Goal: Transaction & Acquisition: Purchase product/service

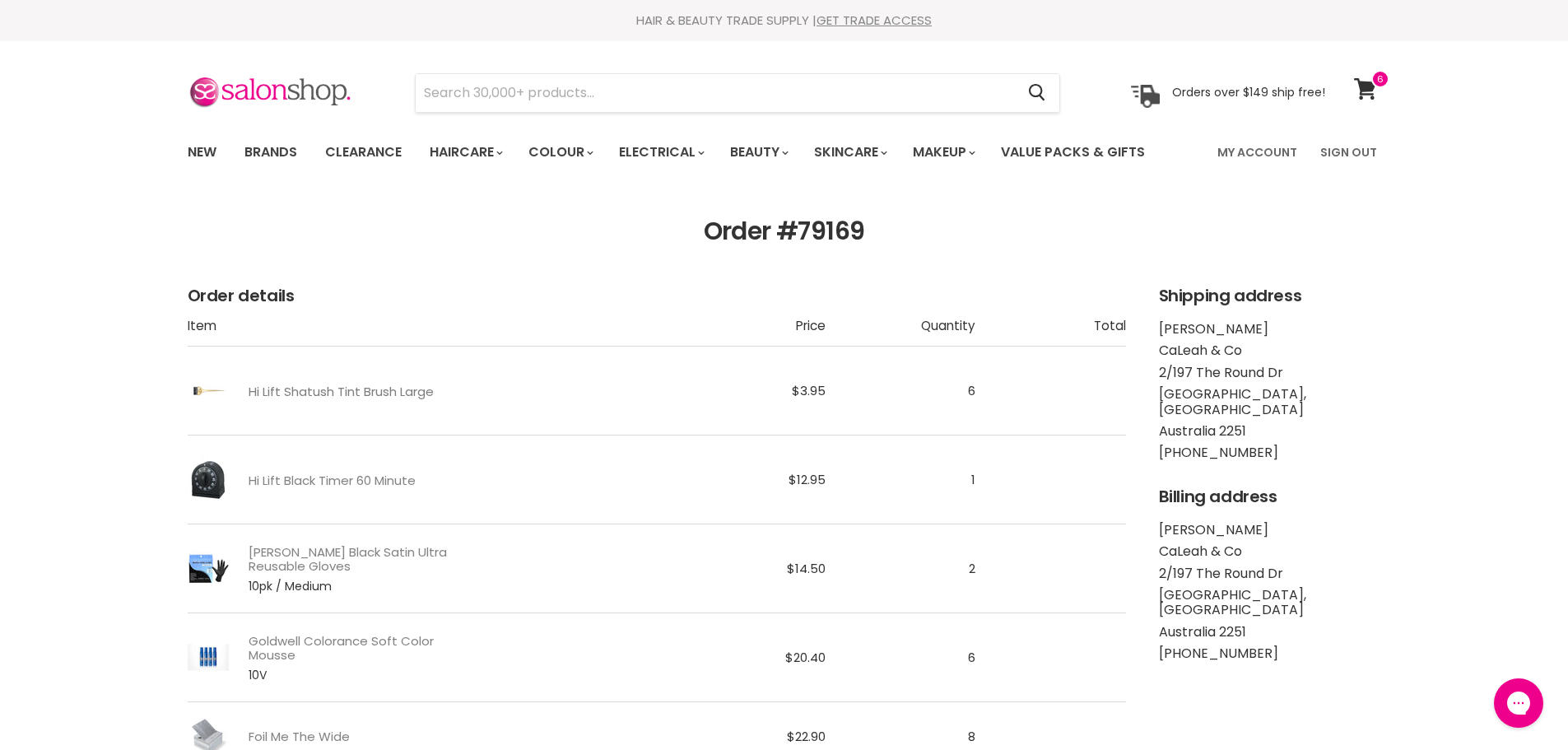
click at [341, 392] on link "Hi Lift Shatush Tint Brush Large" at bounding box center [341, 391] width 185 height 14
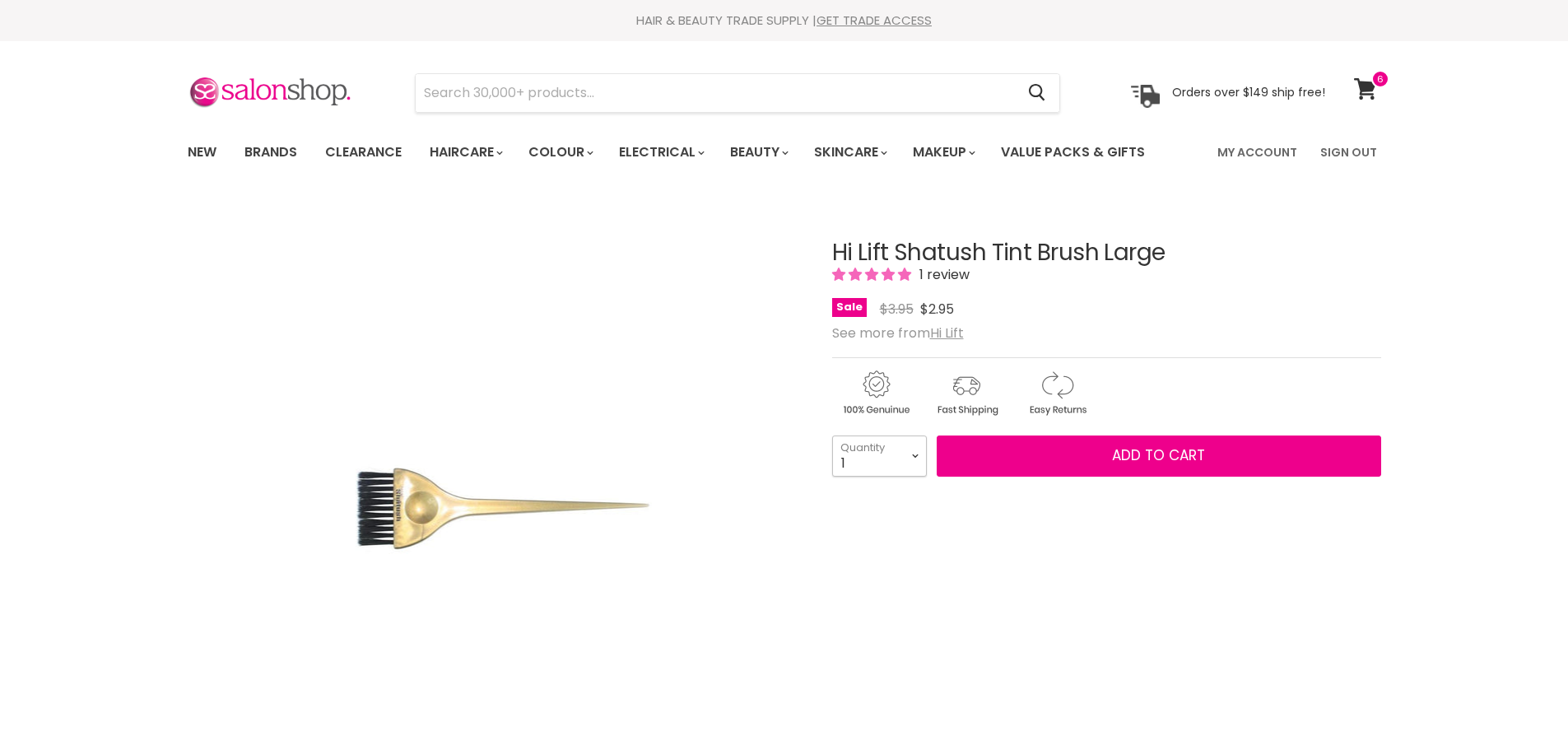
drag, startPoint x: 0, startPoint y: 0, endPoint x: 915, endPoint y: 449, distance: 1019.2
click at [915, 449] on select "1 2 3 4 5 6 7 8 9 10+" at bounding box center [880, 456] width 95 height 41
select select "6"
click at [833, 435] on select "1 2 3 4 5 6 7 8 9 10+" at bounding box center [880, 456] width 95 height 41
type input "6"
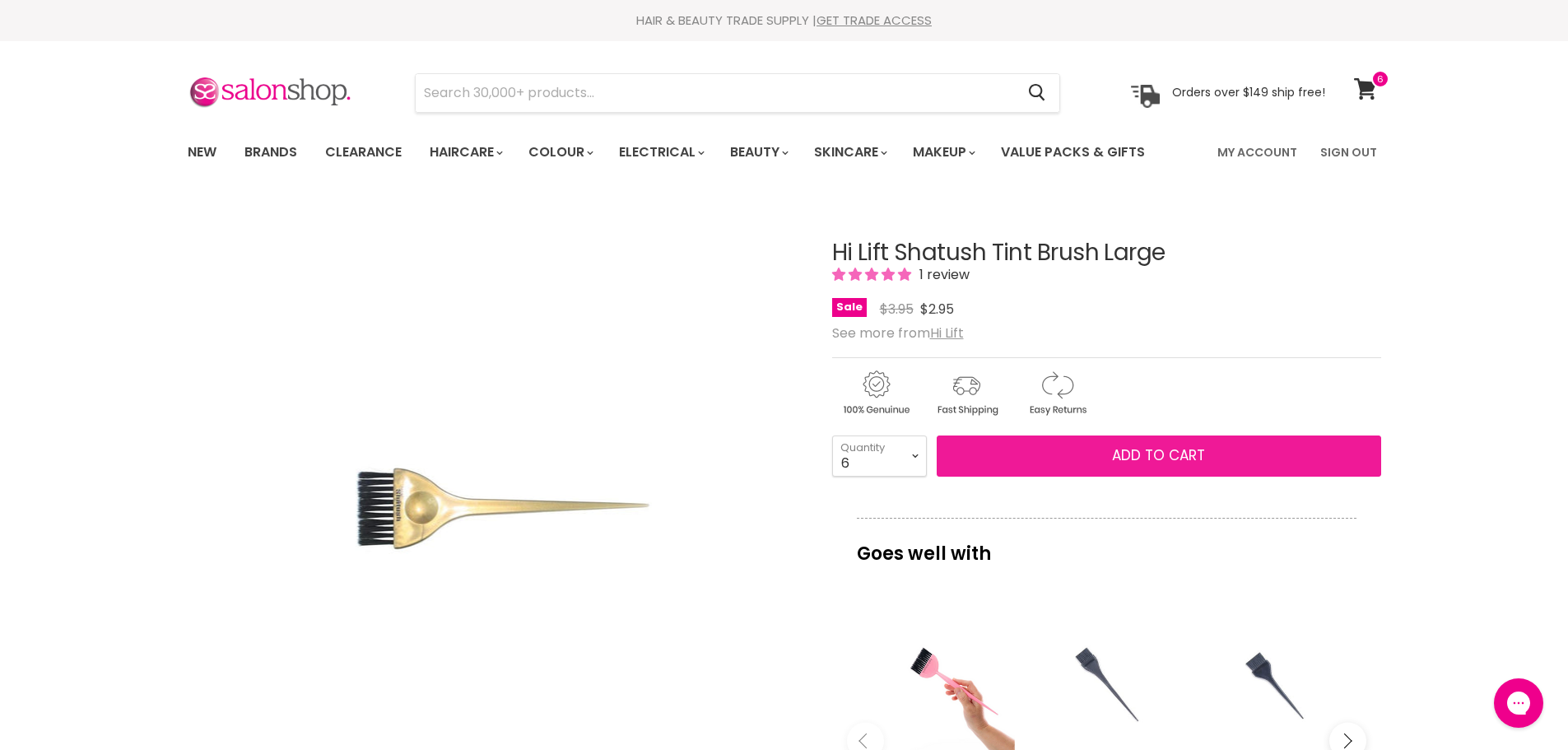
click at [1179, 450] on span "Add to cart" at bounding box center [1158, 455] width 93 height 20
click at [1132, 449] on span "Add to cart" at bounding box center [1158, 455] width 93 height 20
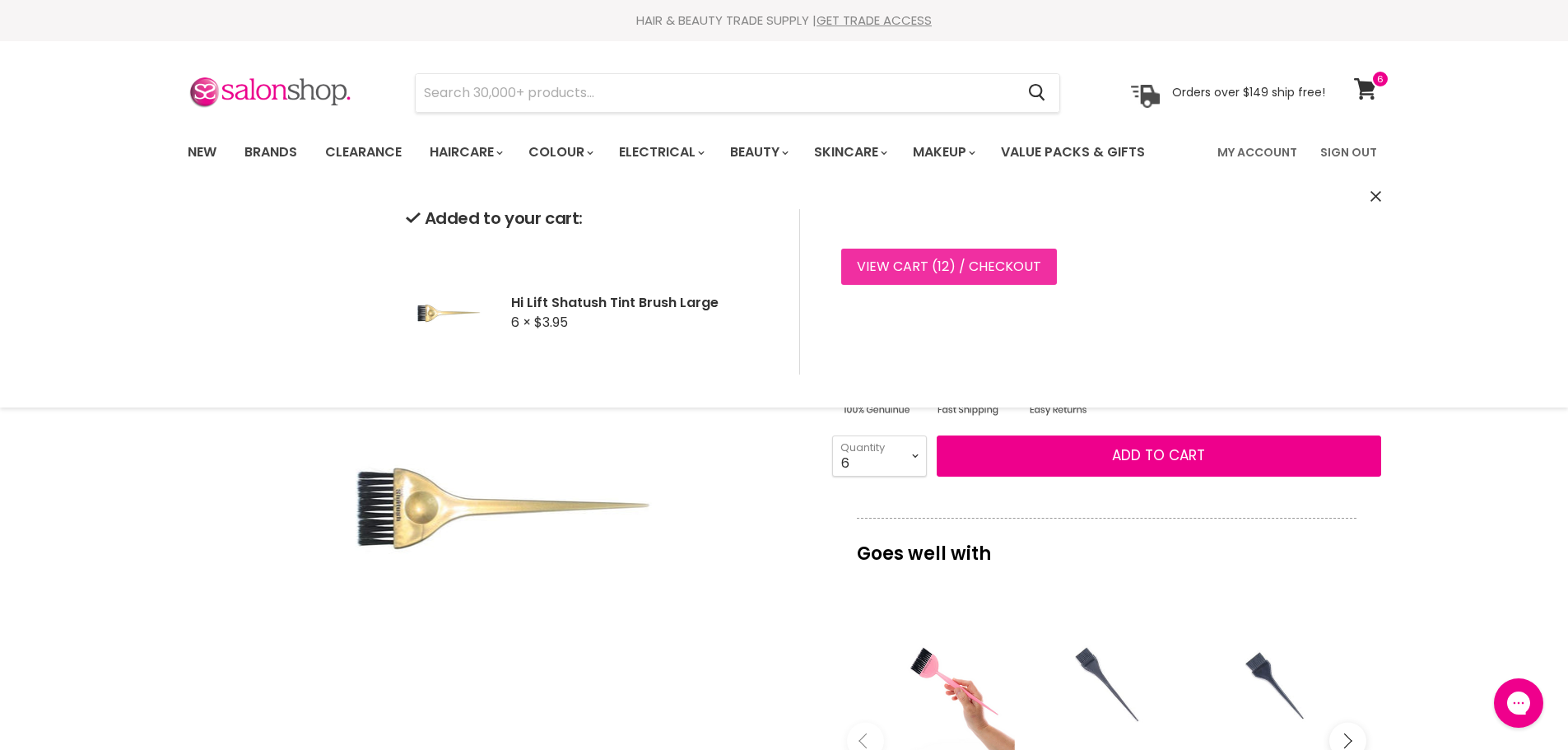
click at [966, 265] on link "View cart ( 12 ) / Checkout" at bounding box center [949, 267] width 216 height 36
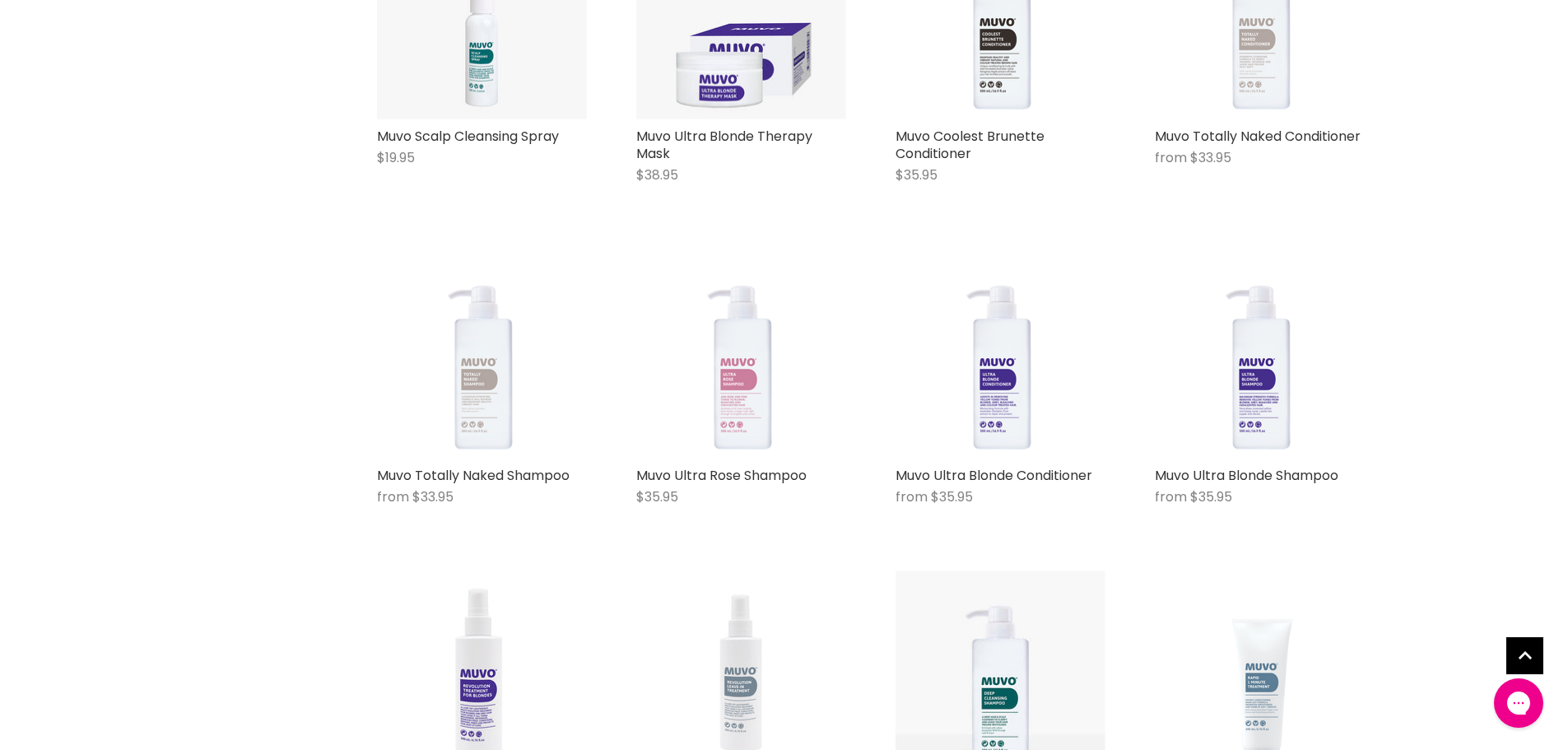
scroll to position [1152, 0]
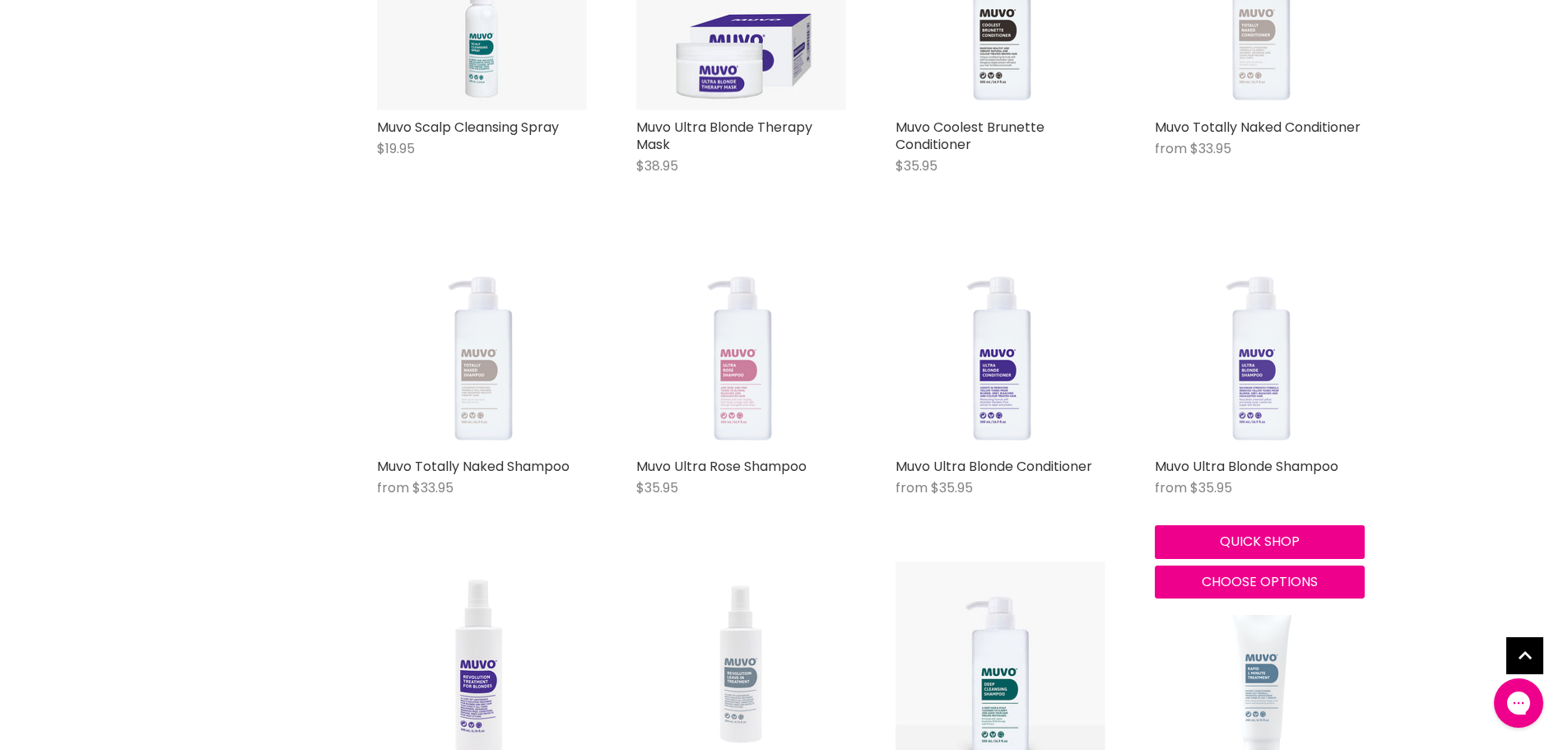
click at [1259, 346] on img "Main content" at bounding box center [1260, 344] width 210 height 210
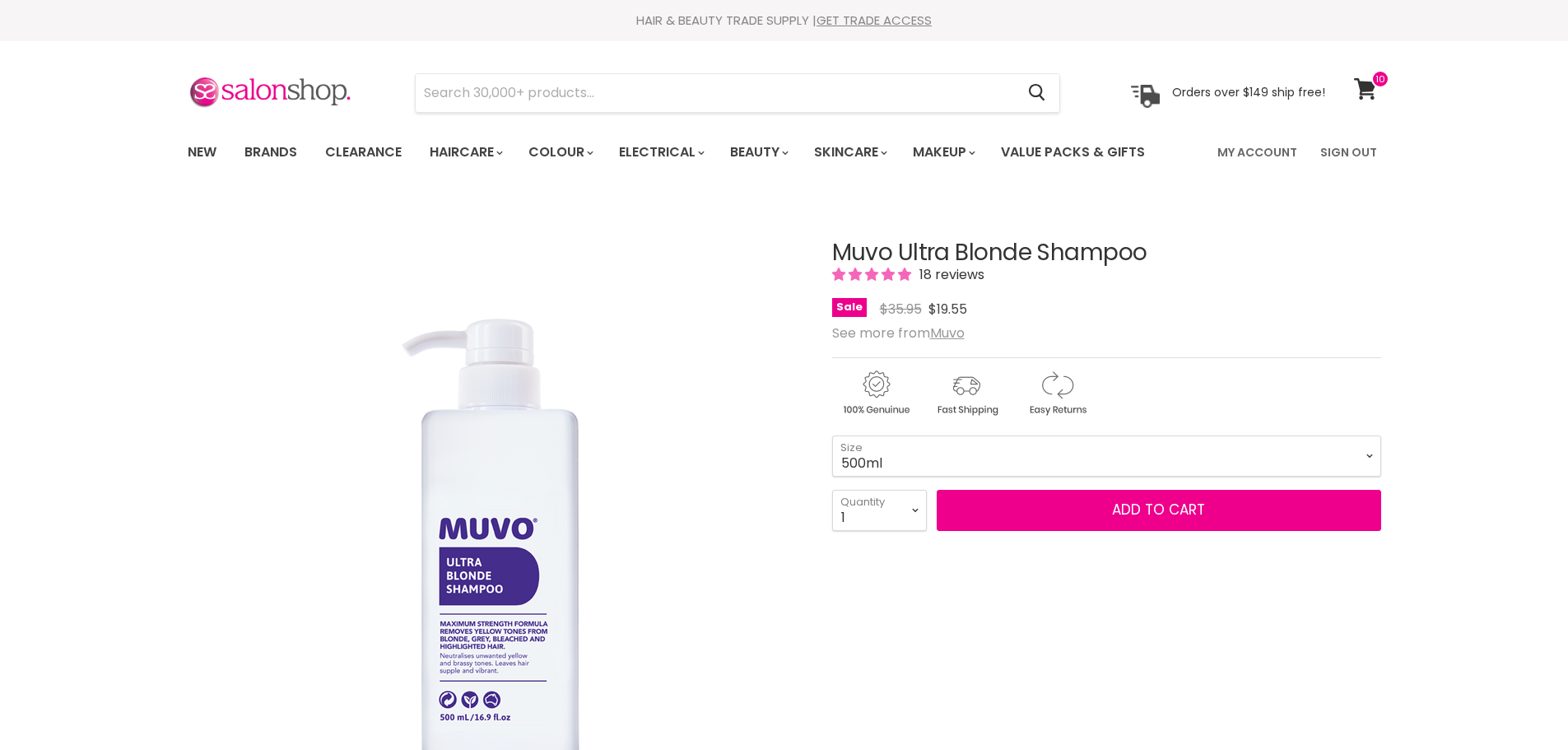
click at [901, 418] on img "Main content" at bounding box center [876, 392] width 87 height 50
click at [904, 476] on select "500ml 1 Litre" at bounding box center [1107, 456] width 549 height 41
click at [833, 471] on select "500ml 1 Litre" at bounding box center [1107, 456] width 549 height 41
select select "1 Litre"
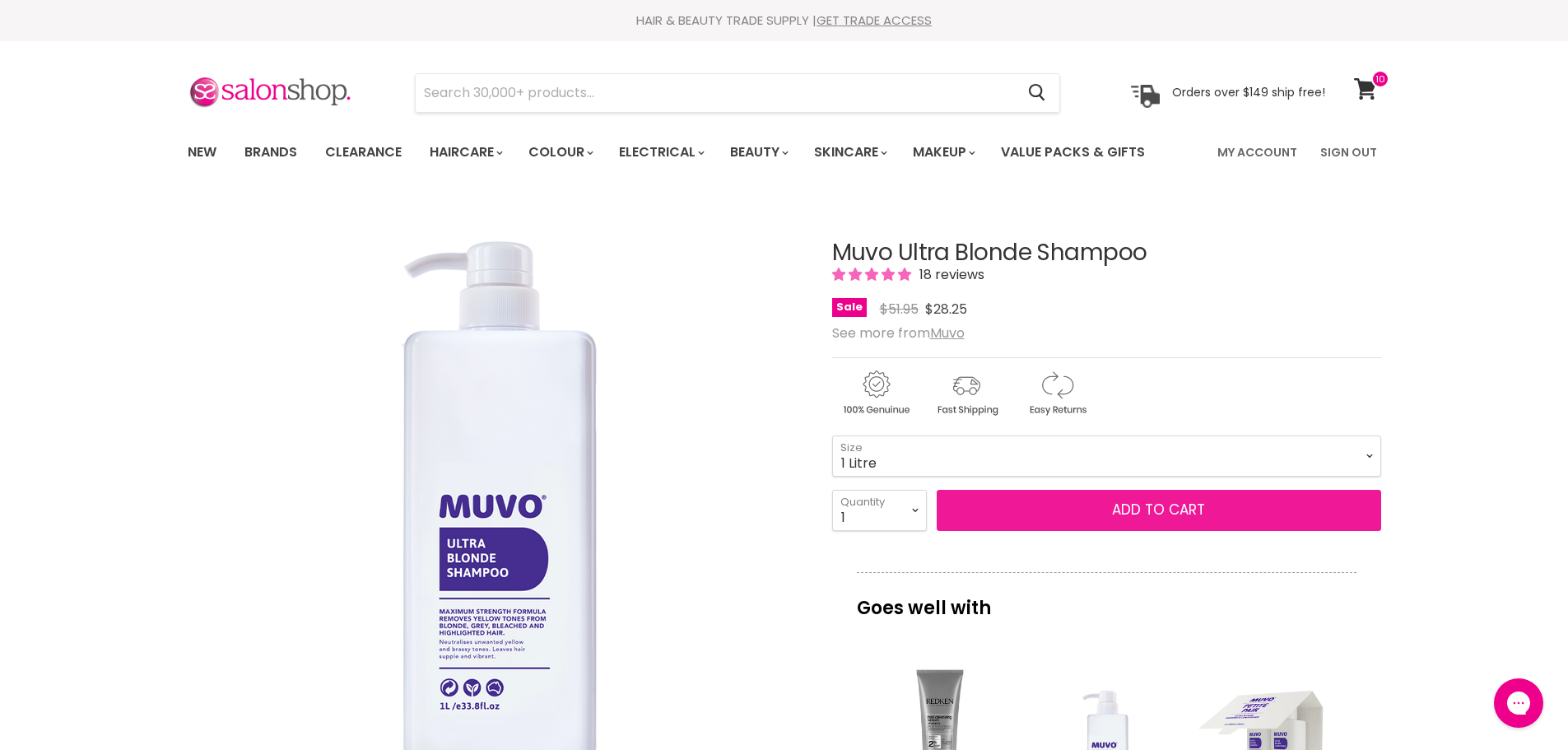
click at [1088, 505] on button "Add to cart" at bounding box center [1158, 510] width 444 height 41
click at [1131, 530] on button "Add to cart" at bounding box center [1158, 510] width 444 height 41
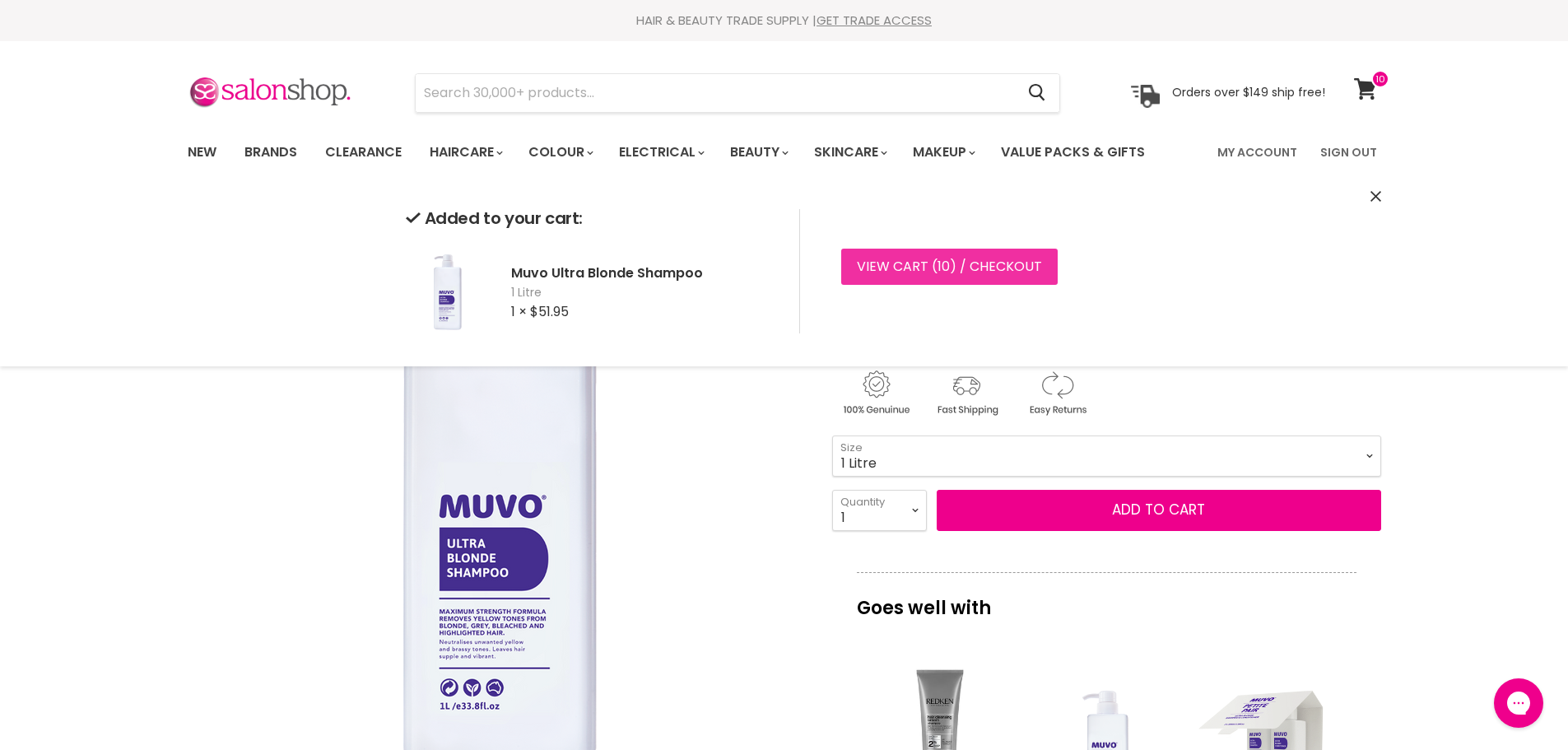
click at [937, 264] on span "10" at bounding box center [943, 266] width 13 height 19
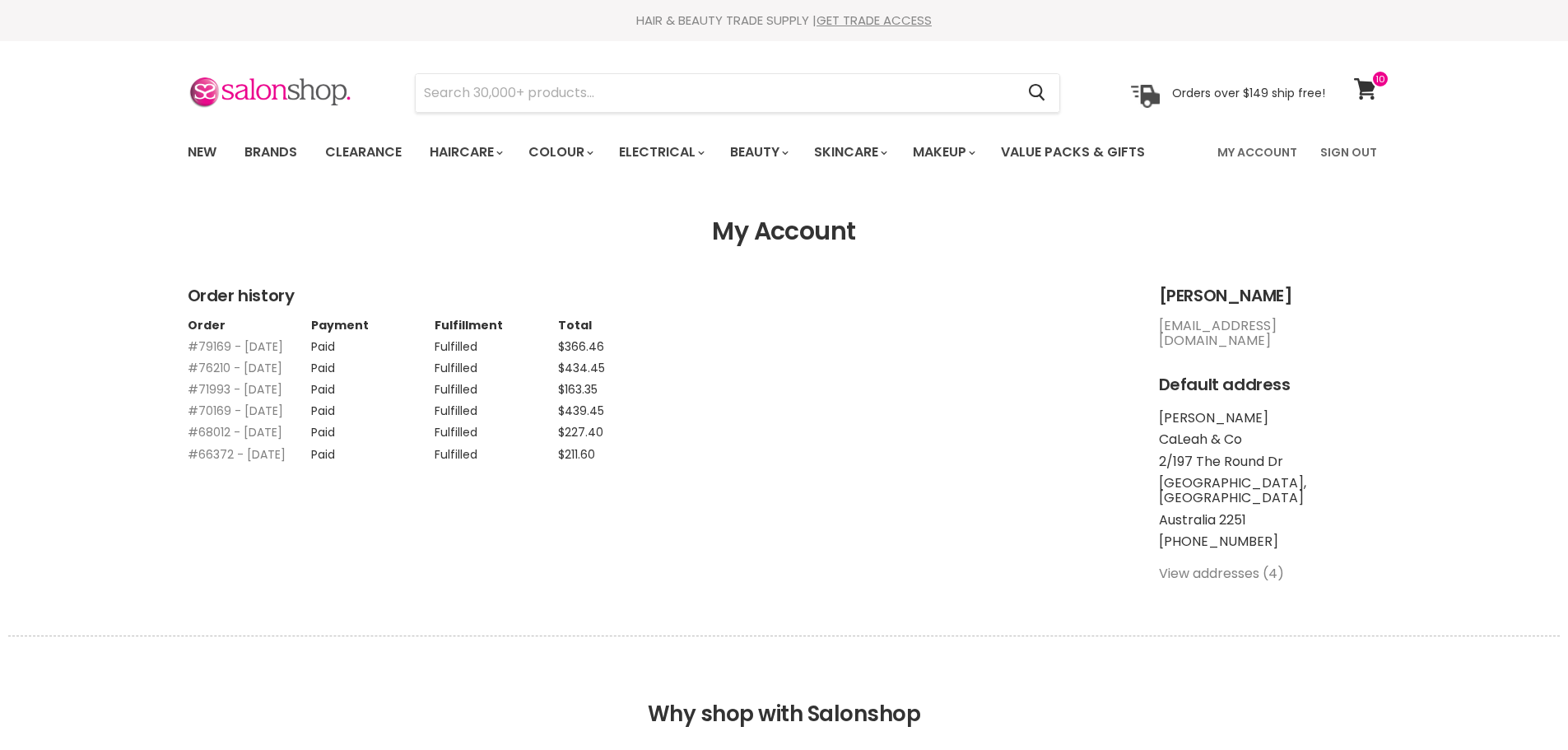
click at [232, 397] on link "#71993 - [DATE]" at bounding box center [234, 389] width 95 height 17
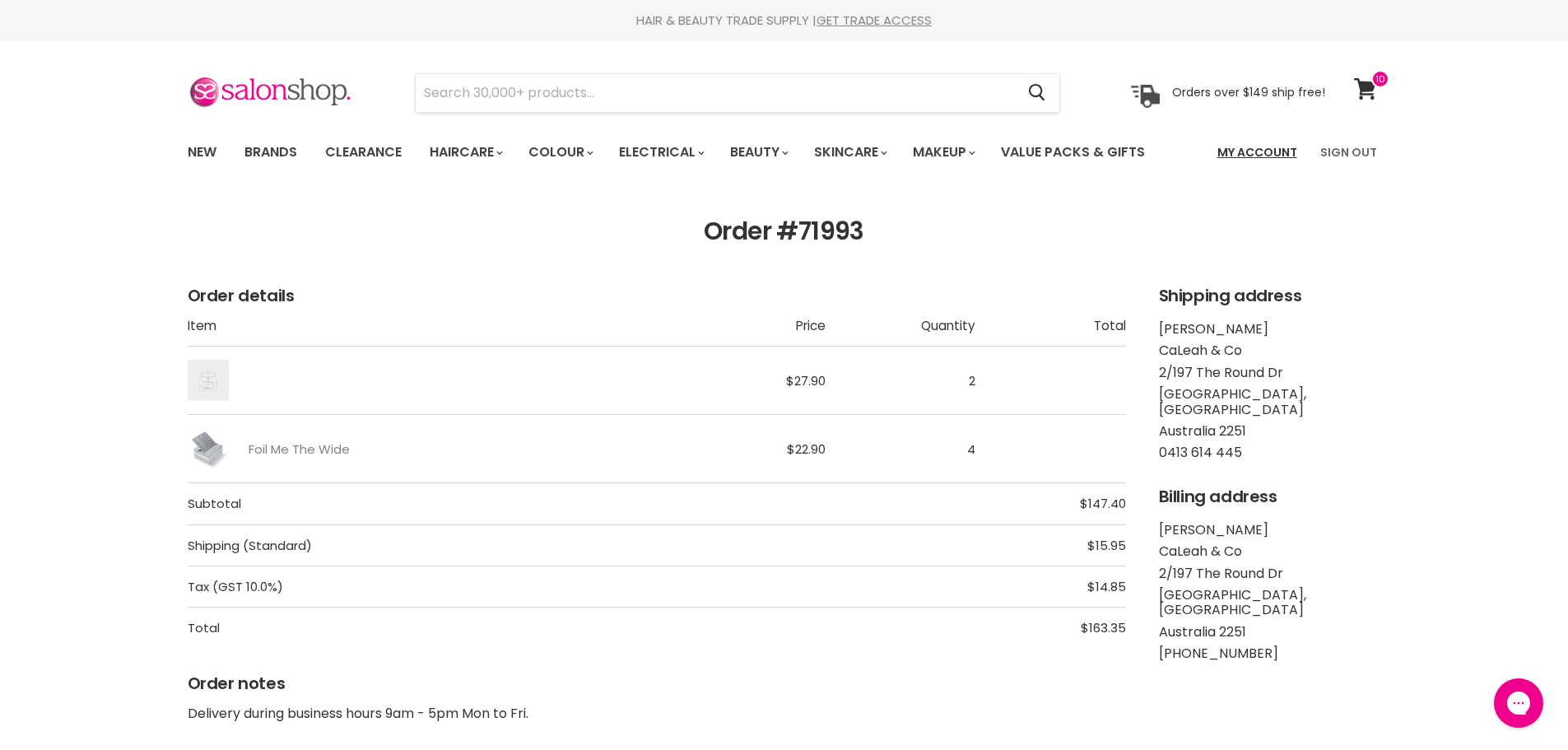
click at [1272, 151] on link "My Account" at bounding box center [1257, 152] width 100 height 34
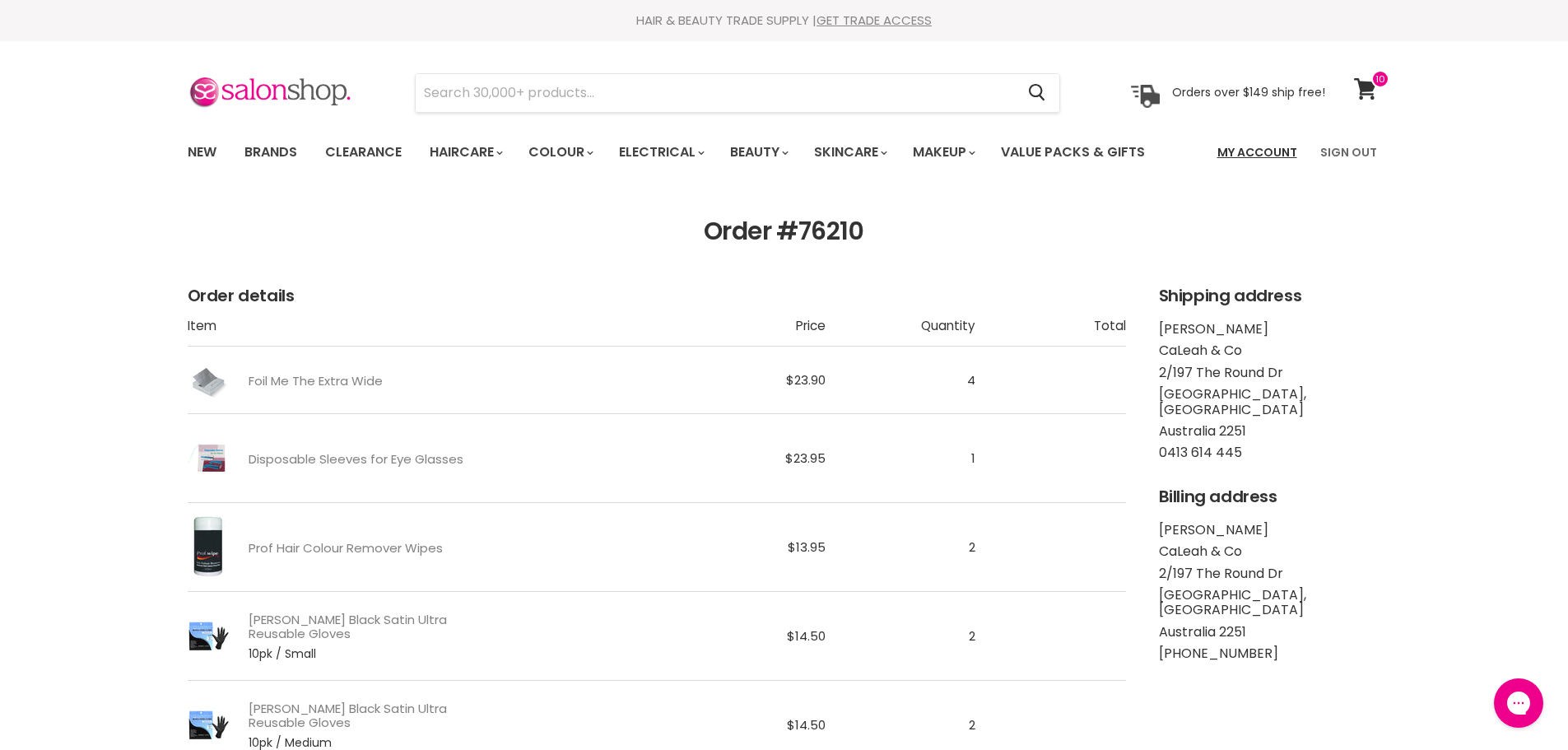
click at [1264, 152] on link "My Account" at bounding box center [1257, 152] width 100 height 34
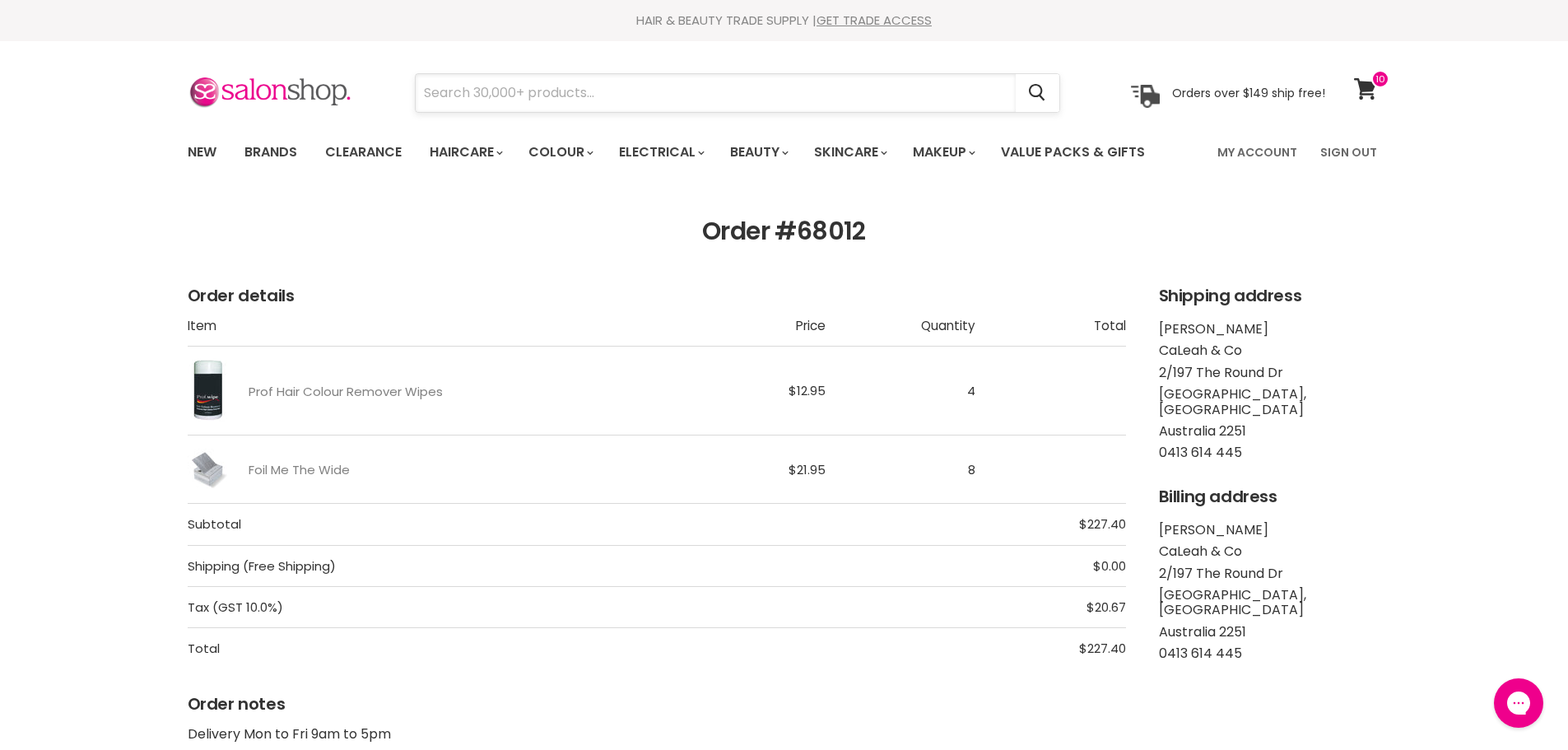
click at [449, 94] on input "Search" at bounding box center [716, 93] width 600 height 38
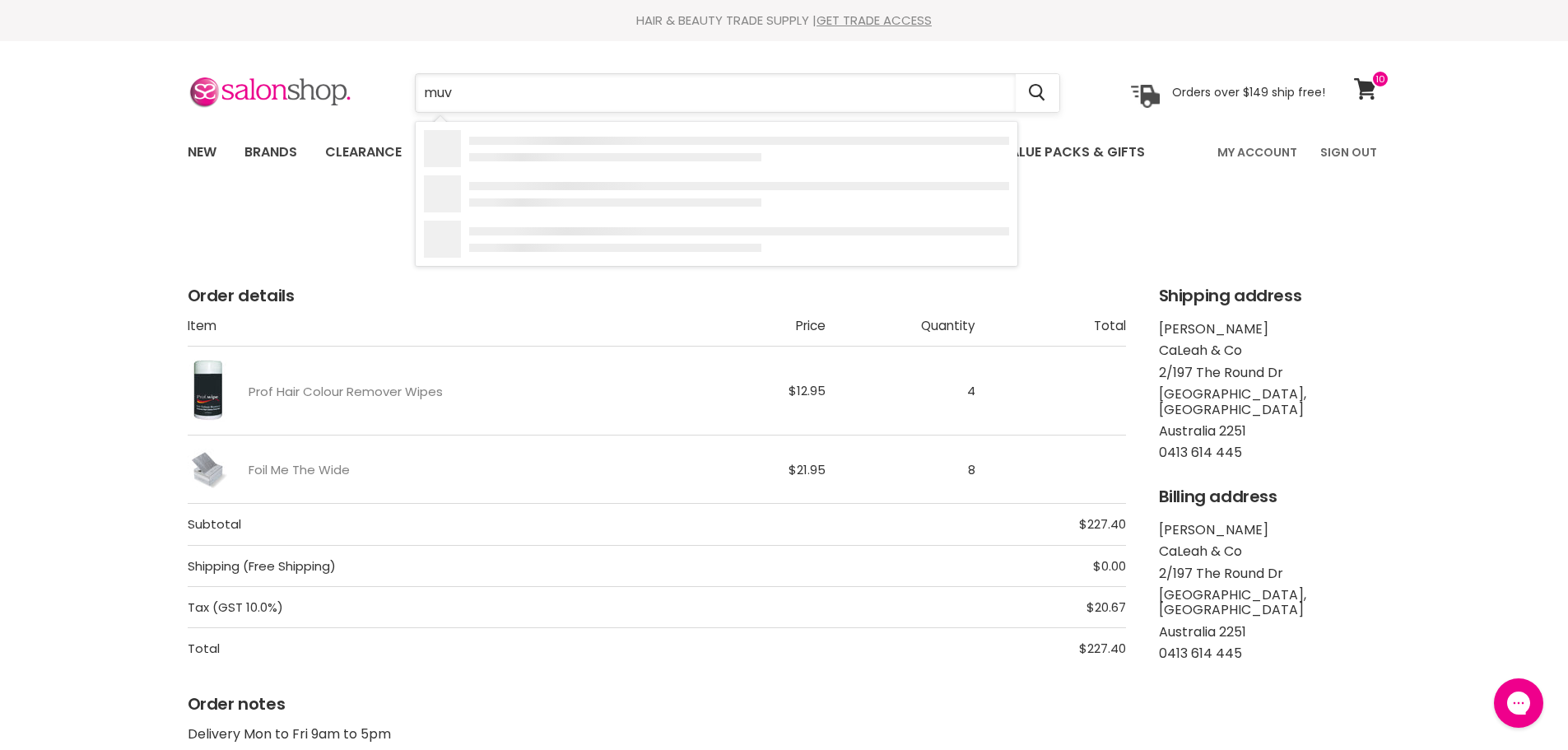
type input "muvo"
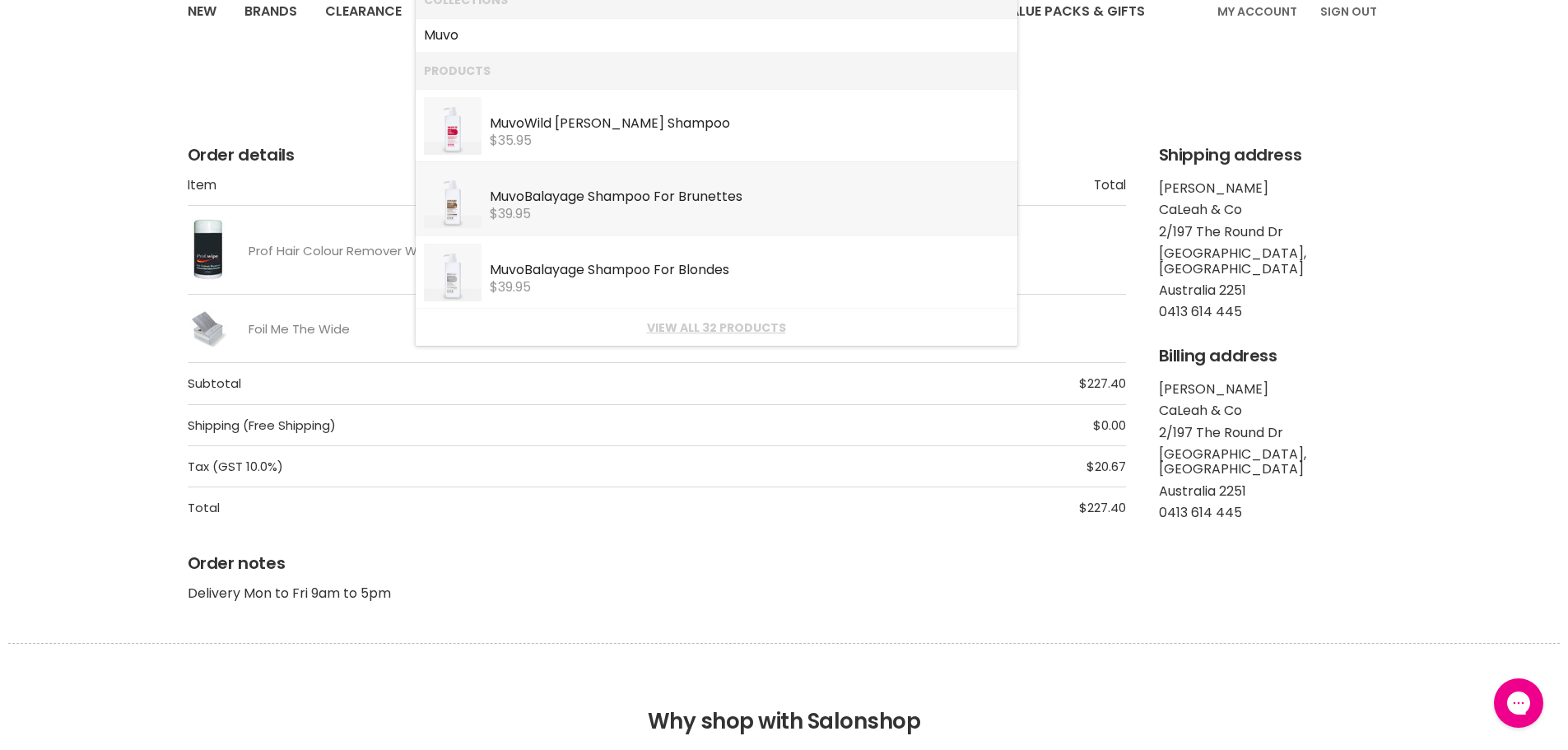
scroll to position [165, 0]
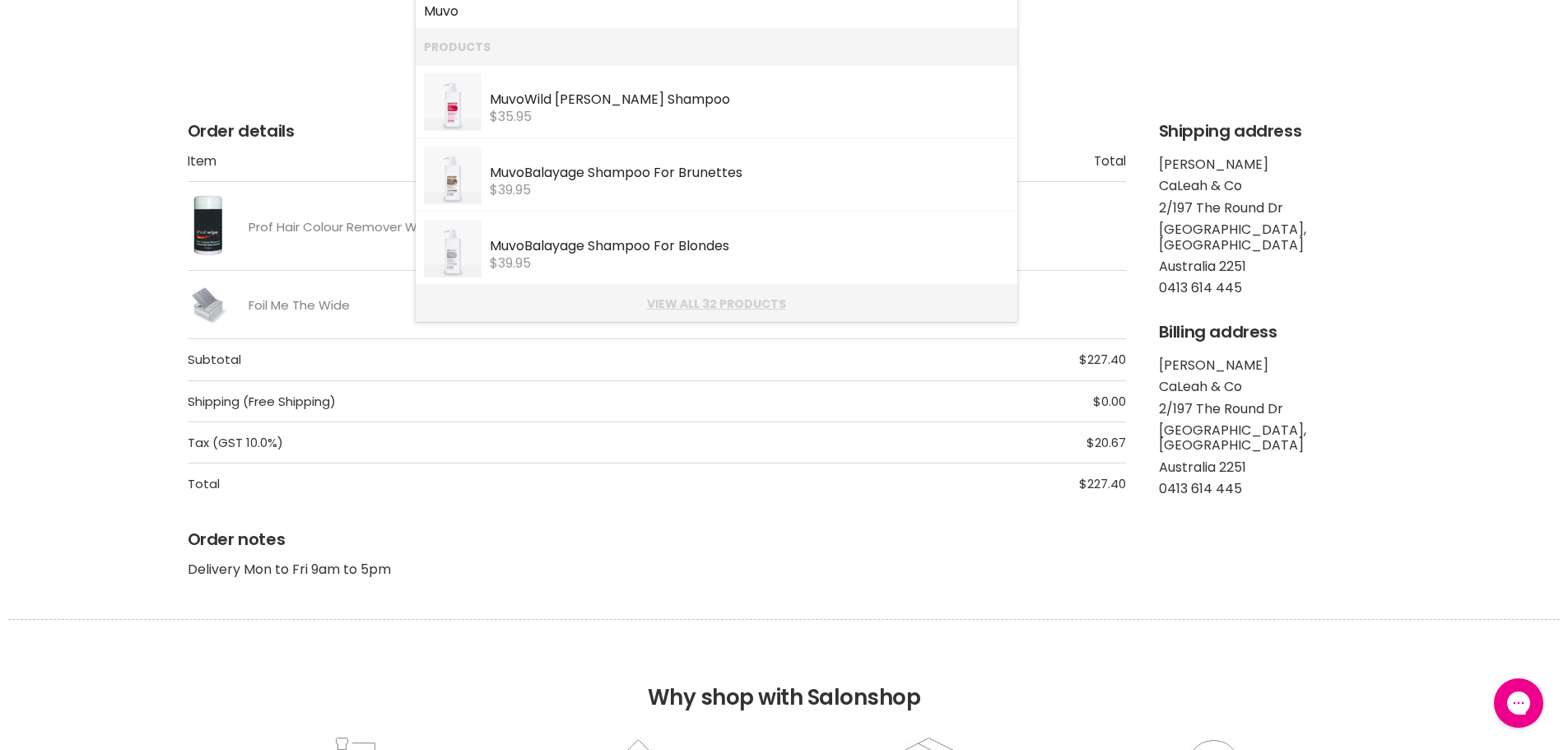
click at [697, 300] on link "View all 32 products" at bounding box center [716, 303] width 585 height 13
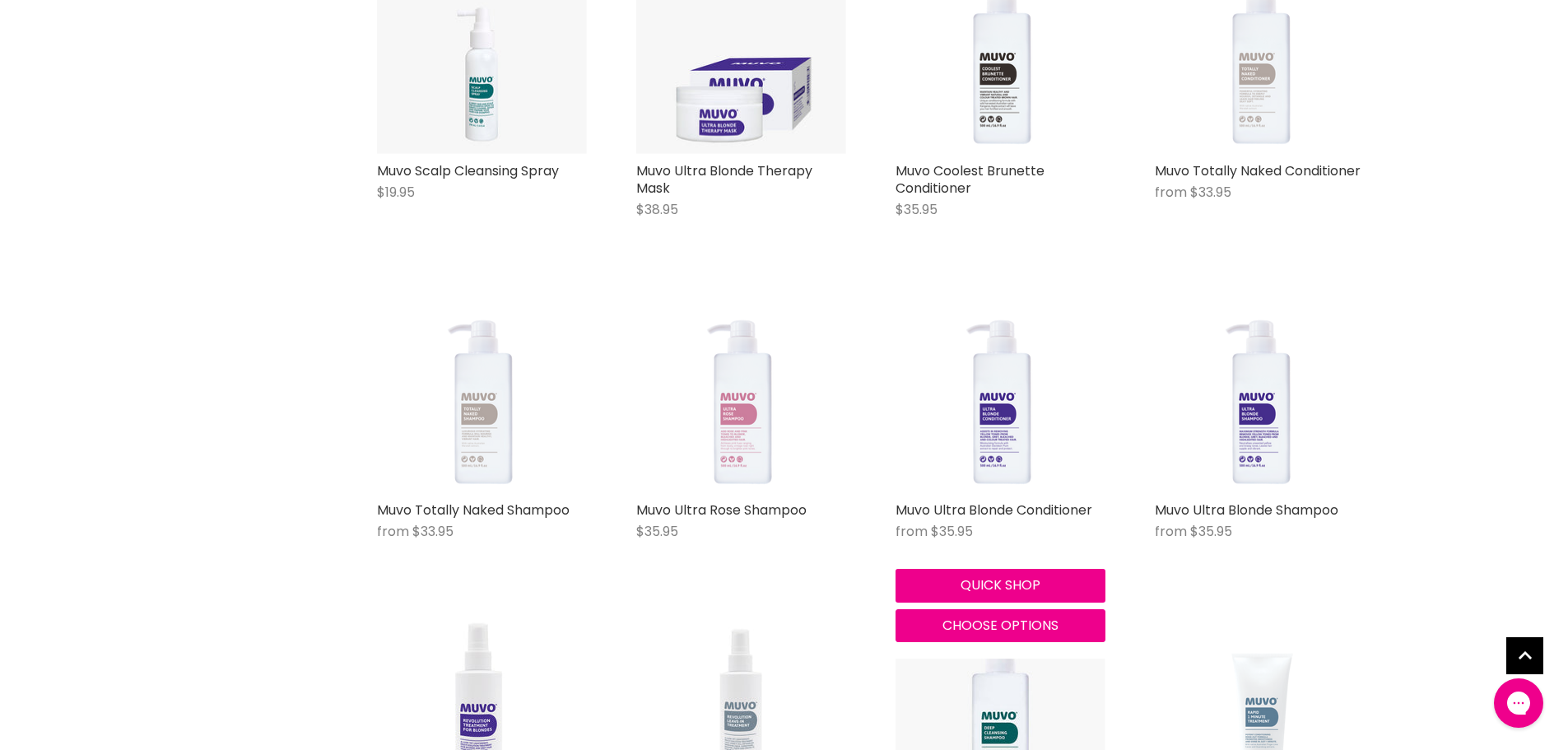
scroll to position [1152, 0]
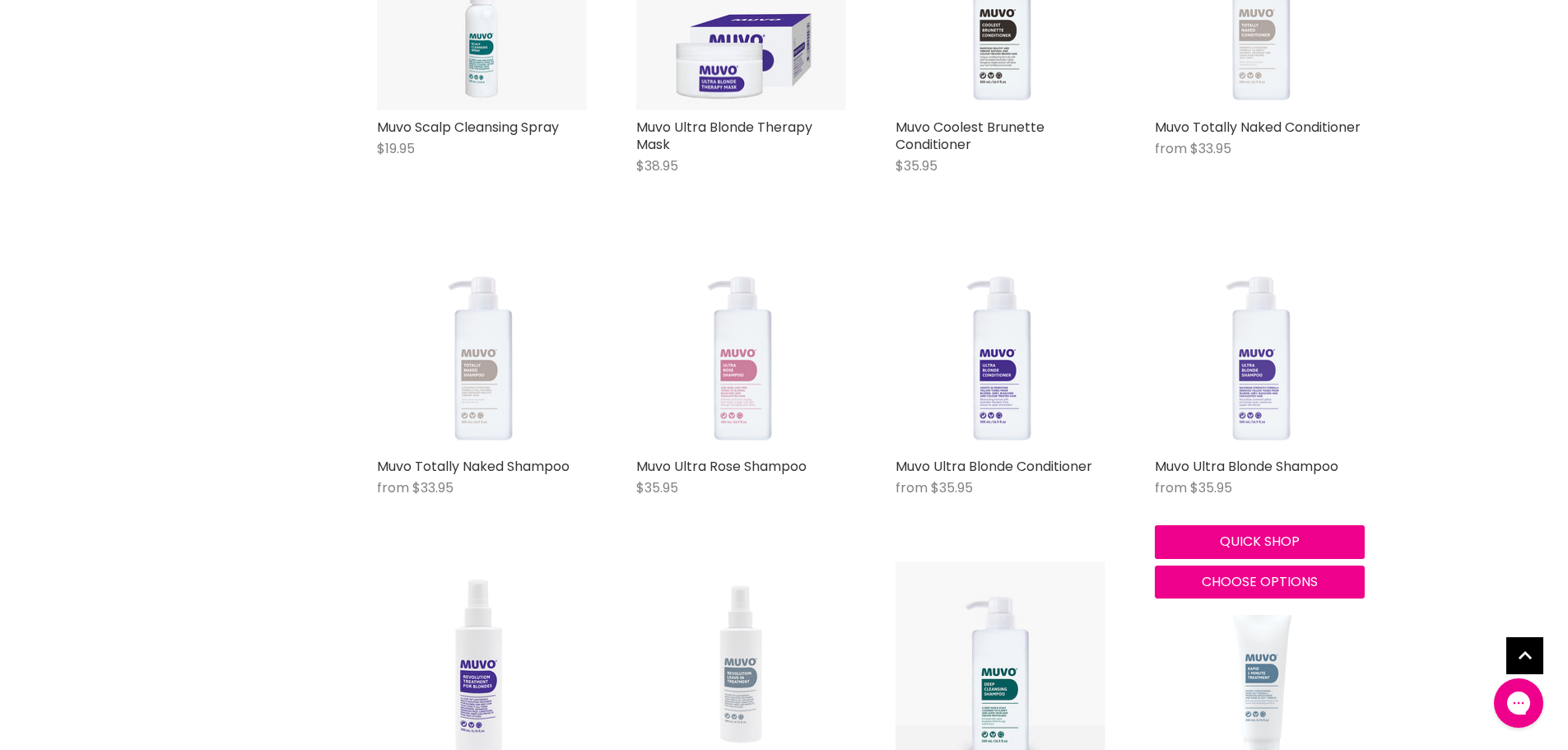
click at [1257, 366] on img "Main content" at bounding box center [1260, 344] width 210 height 210
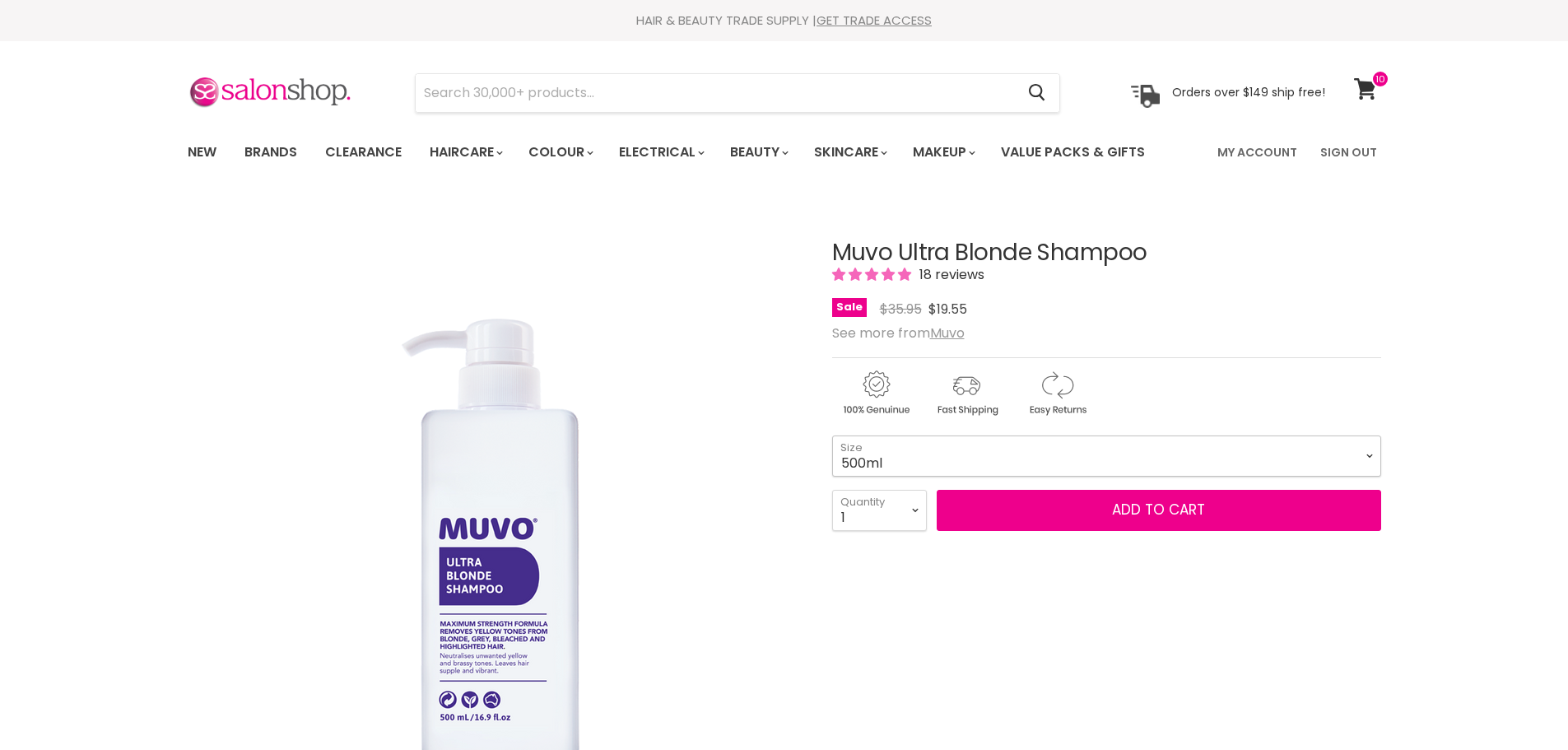
click at [991, 476] on select "500ml 1 Litre" at bounding box center [1107, 456] width 549 height 41
click at [833, 471] on select "500ml 1 Litre" at bounding box center [1107, 456] width 549 height 41
select select "1 Litre"
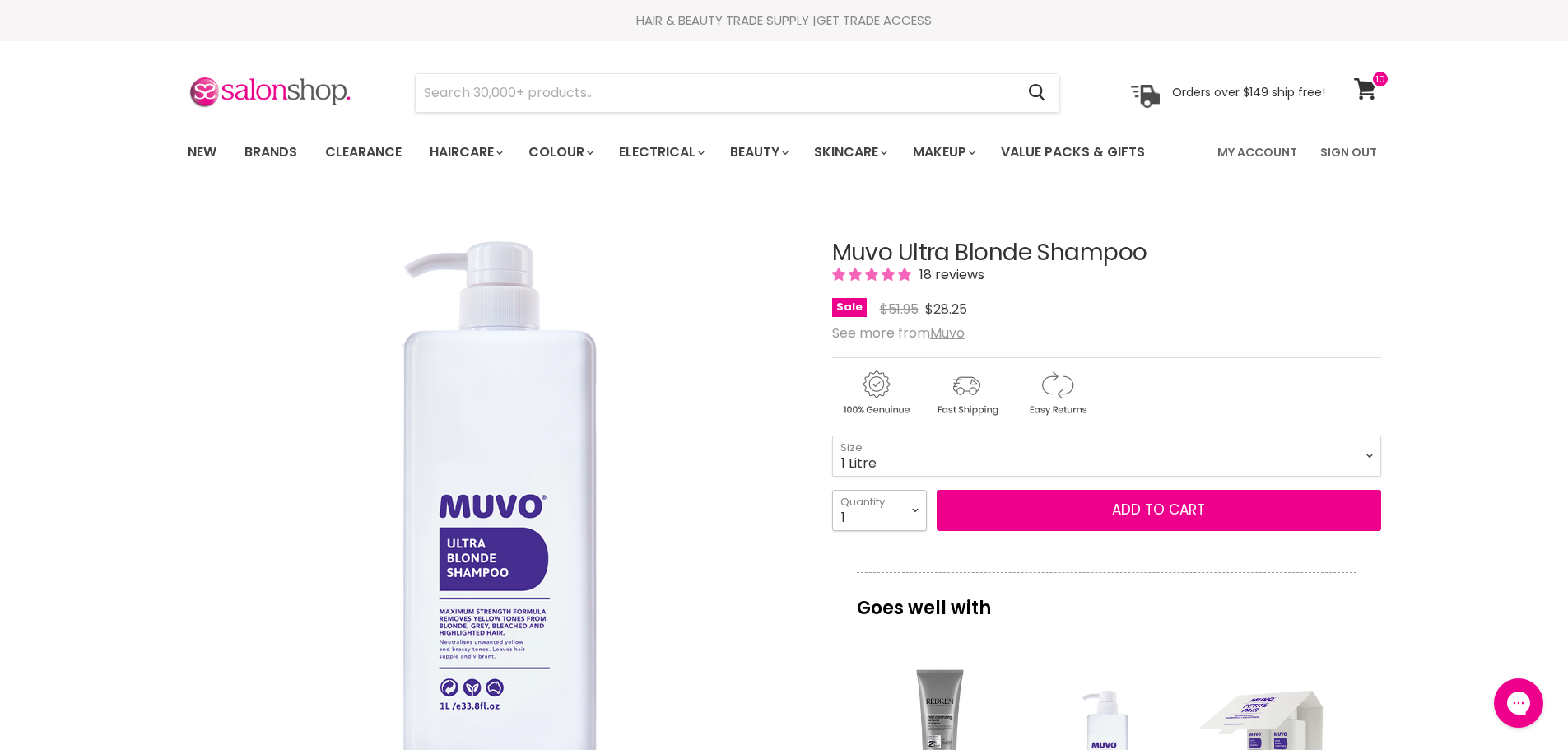
click at [920, 530] on select "1 2 3 4 5 6 7 8 9 10+" at bounding box center [880, 510] width 95 height 41
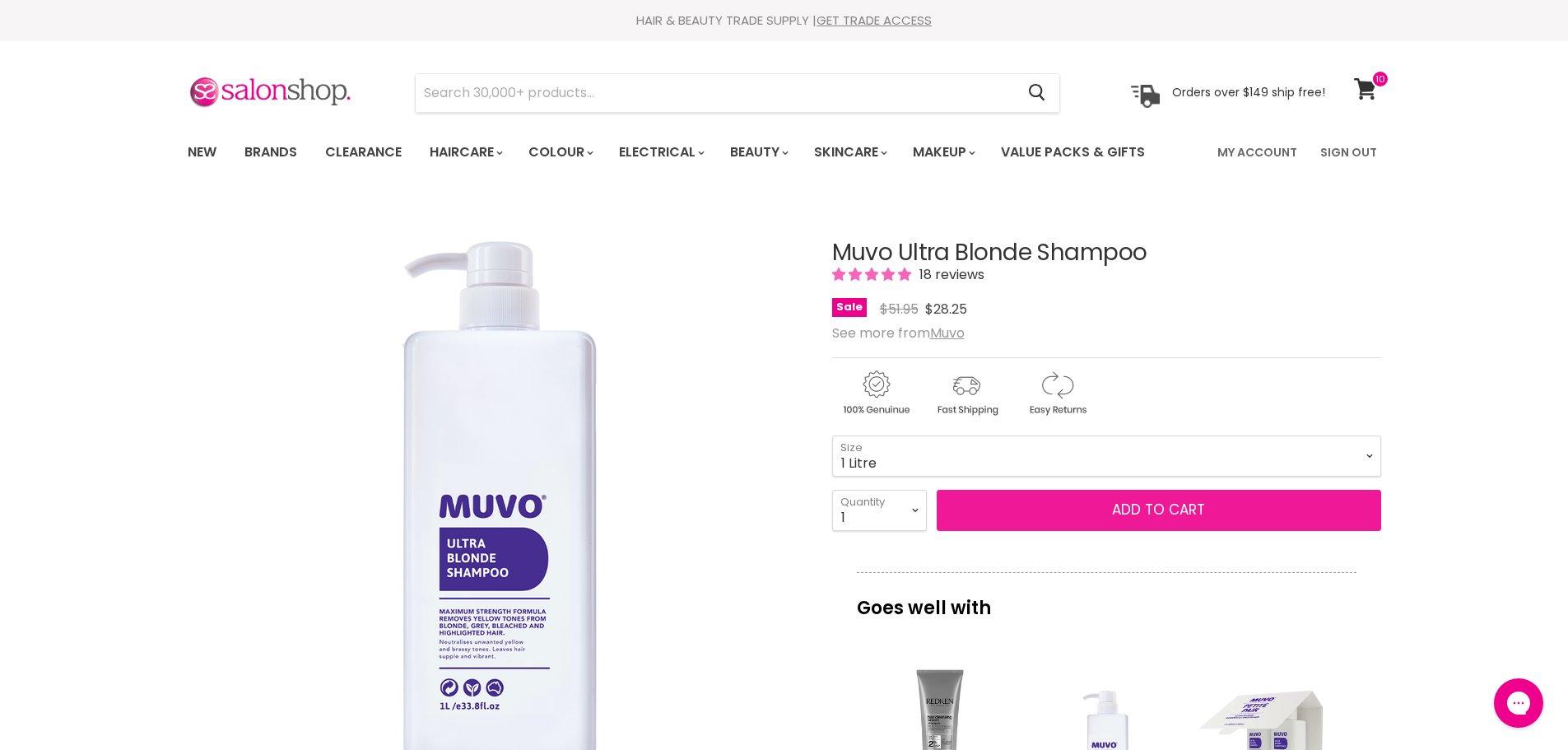
click at [1149, 530] on button "Add to cart" at bounding box center [1158, 510] width 444 height 41
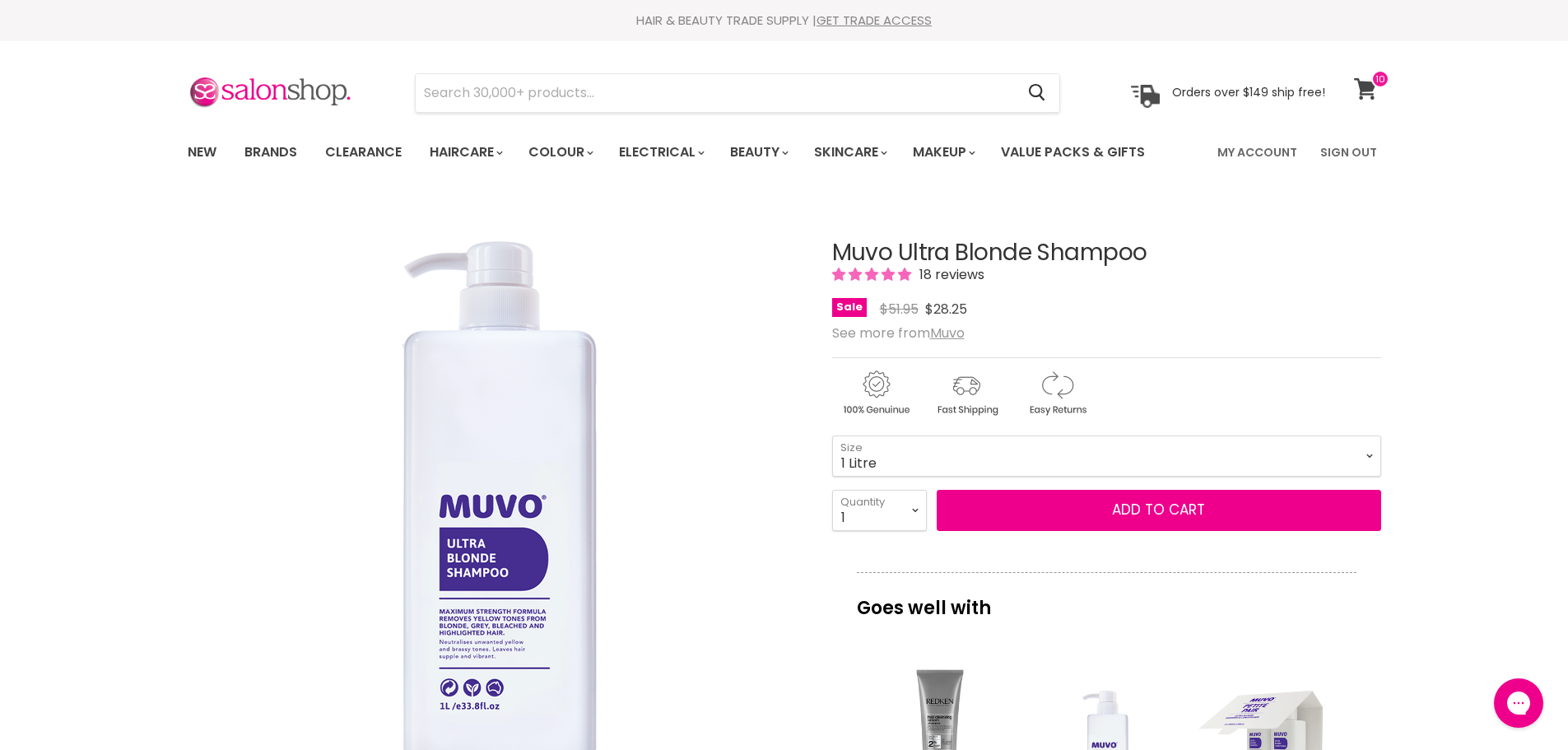
click at [1368, 84] on icon at bounding box center [1365, 89] width 23 height 22
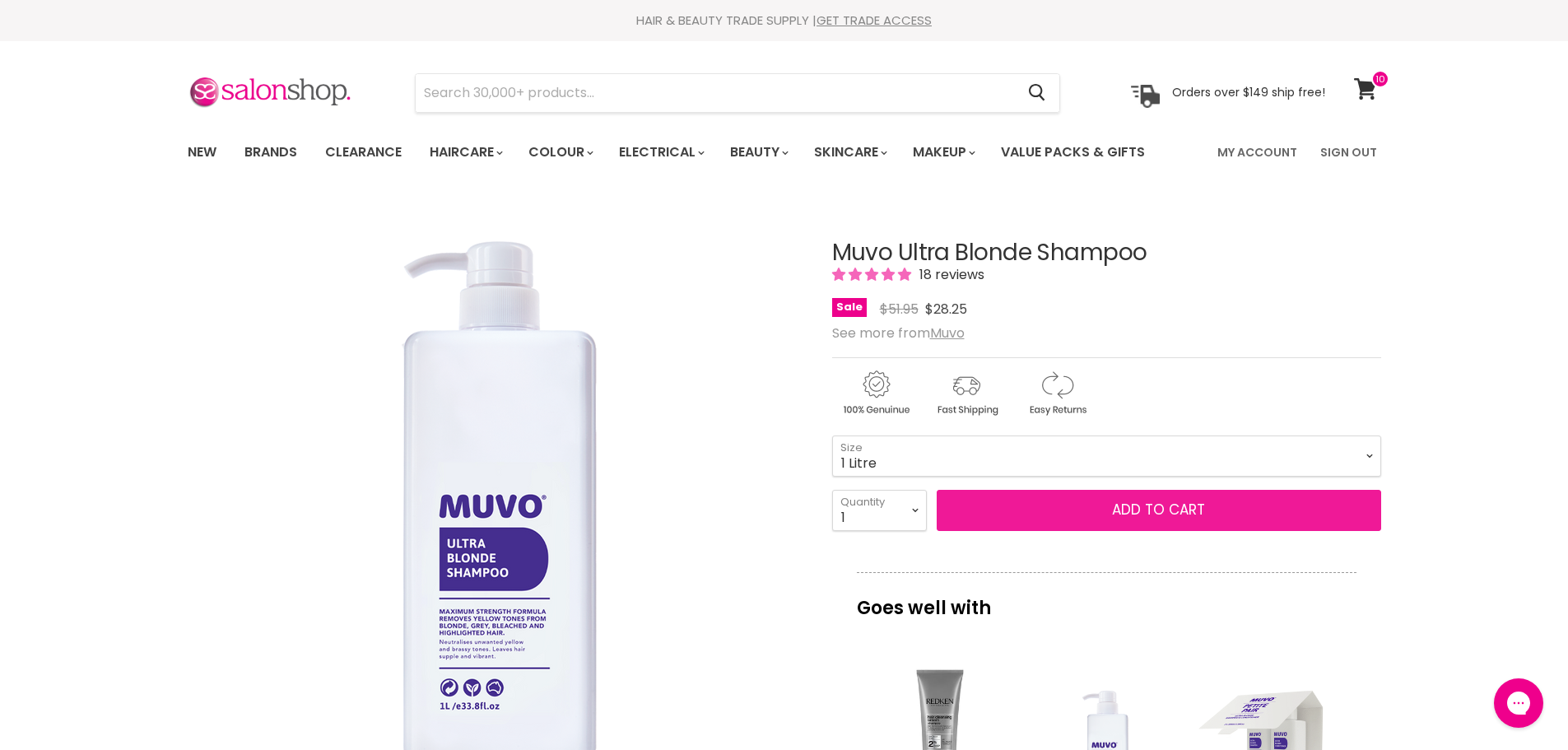
click at [1121, 520] on span "Add to cart" at bounding box center [1158, 510] width 93 height 20
click at [1165, 520] on span "Add to cart" at bounding box center [1158, 510] width 93 height 20
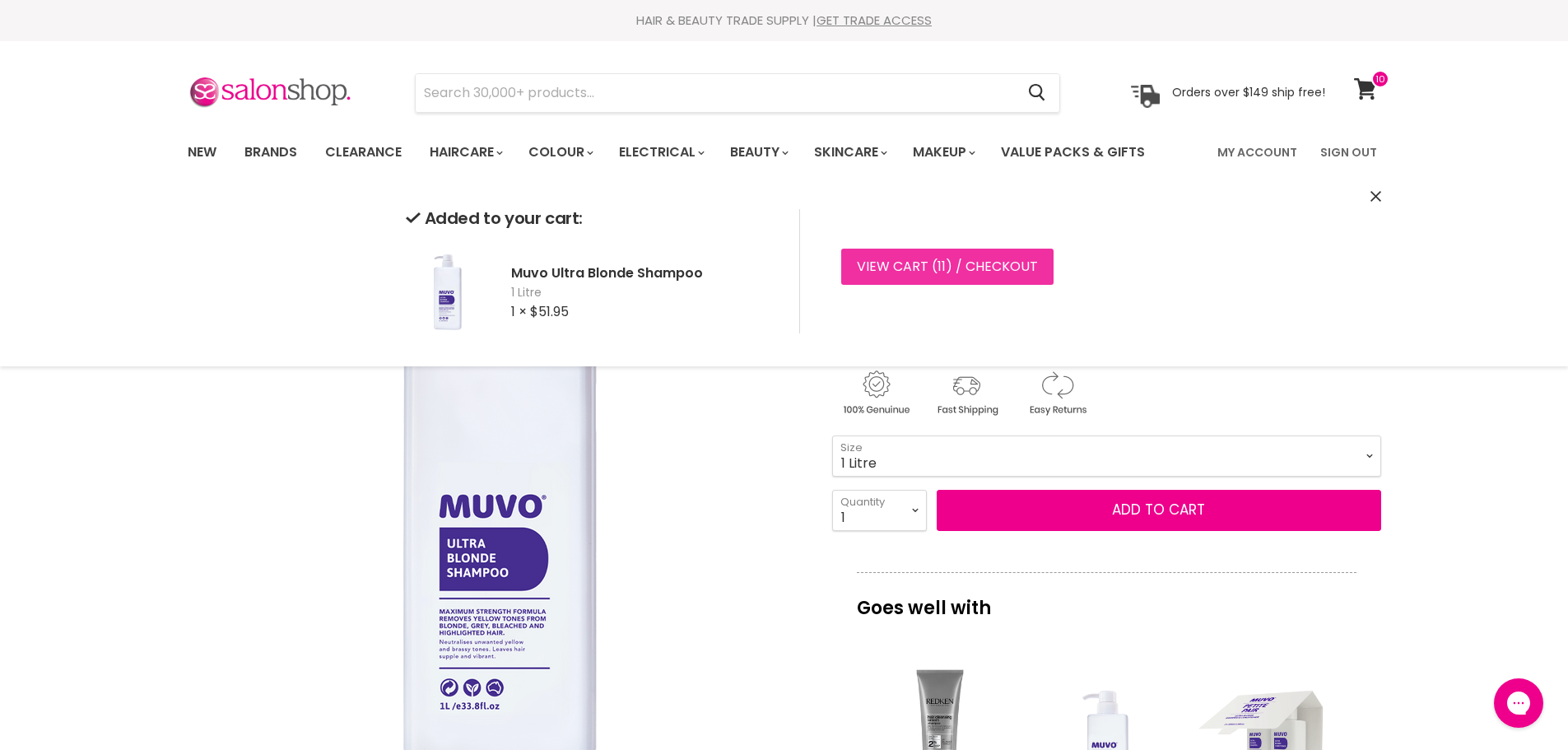
click at [947, 260] on link "View cart ( 11 ) / Checkout" at bounding box center [947, 267] width 213 height 36
